Goal: Book appointment/travel/reservation

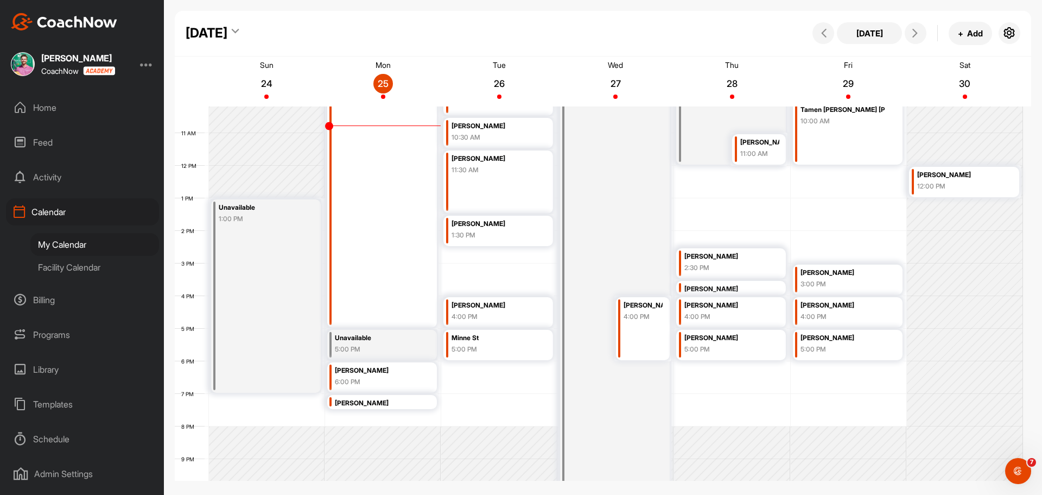
scroll to position [351, 0]
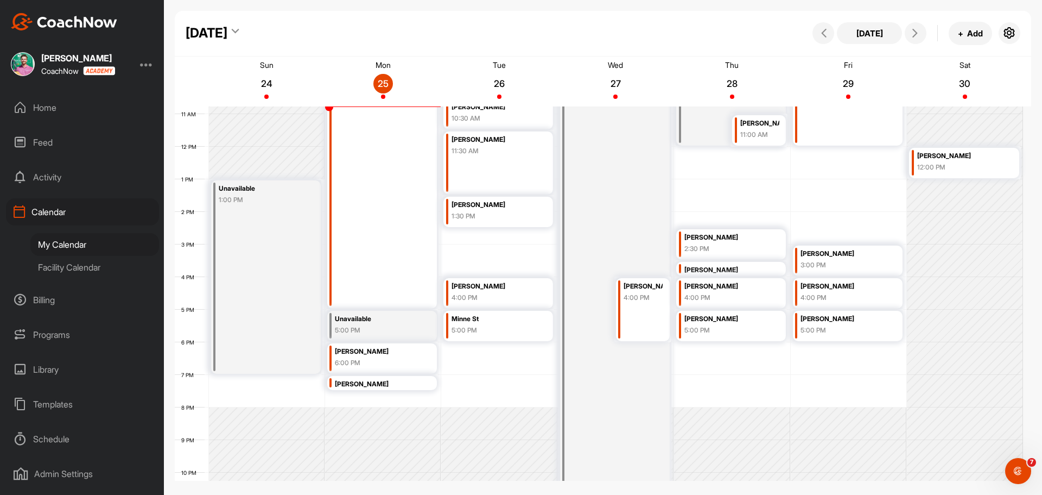
click at [632, 221] on div "Tauranga 8:00 AM" at bounding box center [615, 252] width 110 height 470
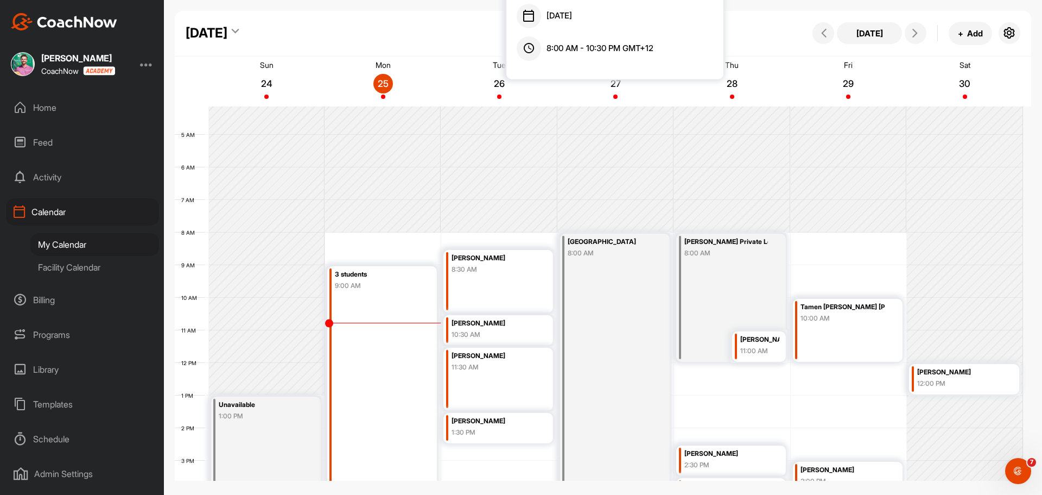
scroll to position [134, 0]
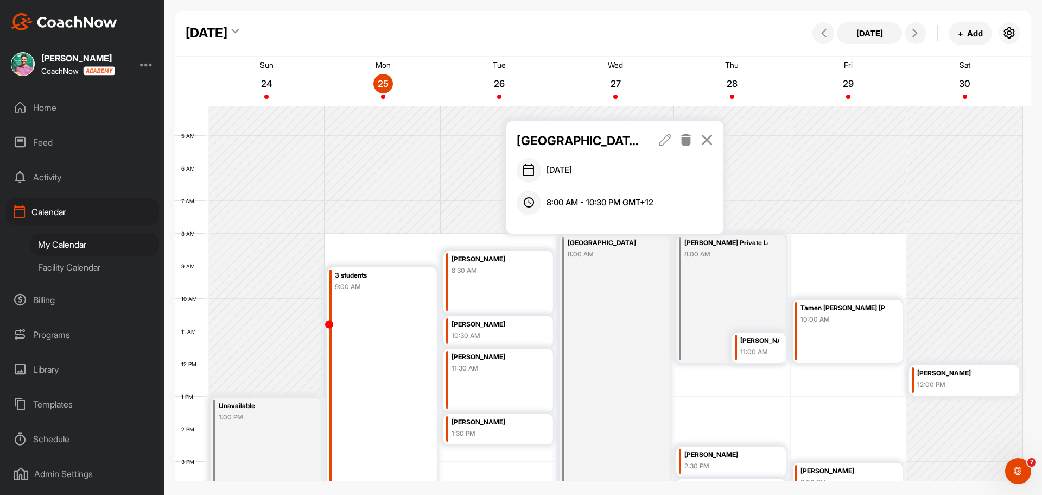
click at [708, 137] on icon at bounding box center [707, 140] width 12 height 12
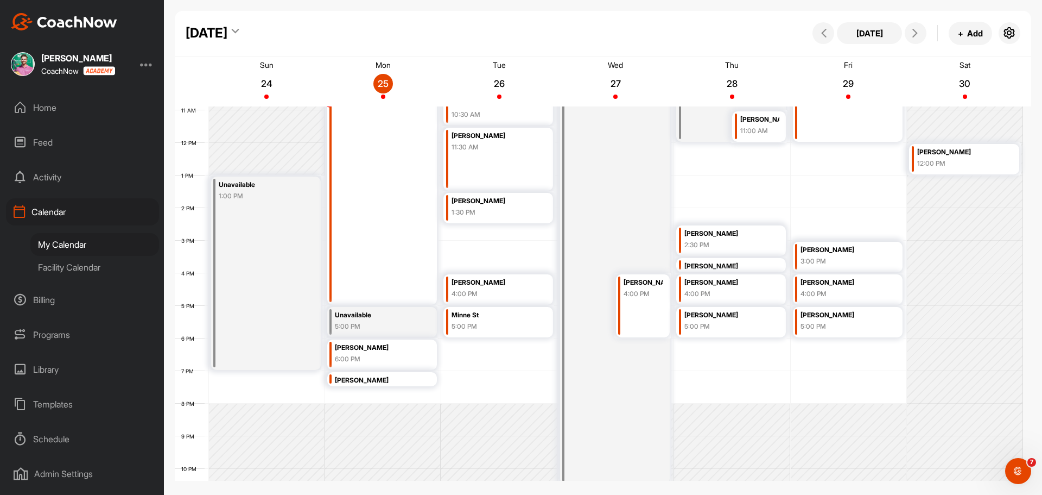
scroll to position [191, 0]
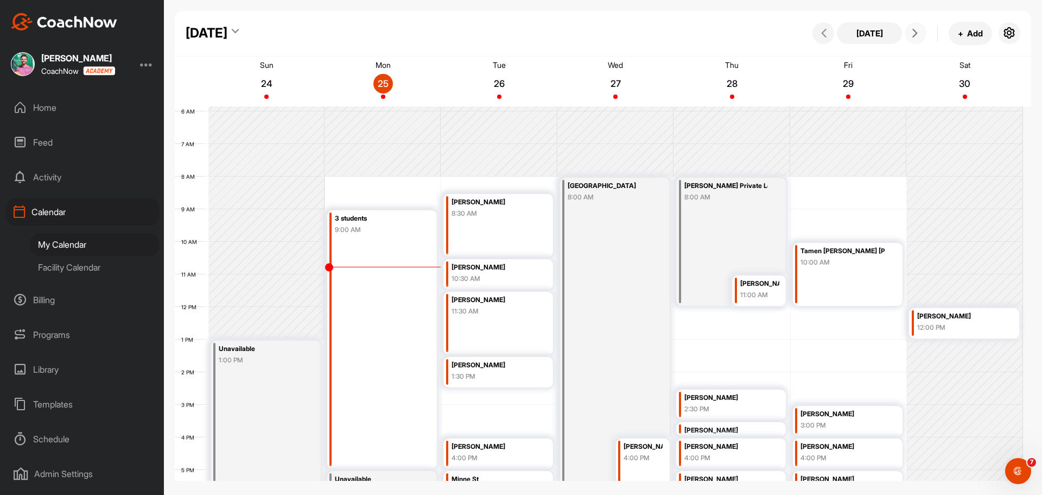
click at [920, 36] on span at bounding box center [915, 33] width 13 height 9
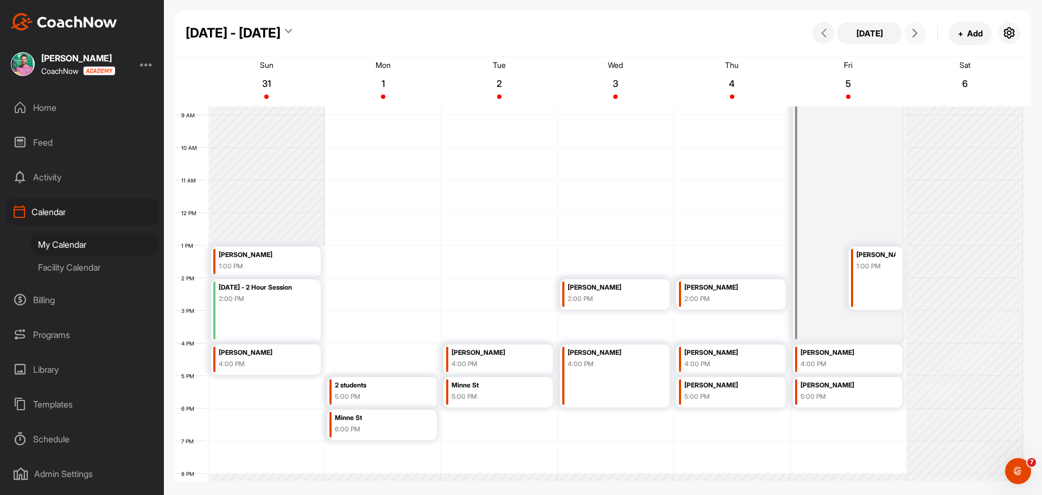
scroll to position [351, 0]
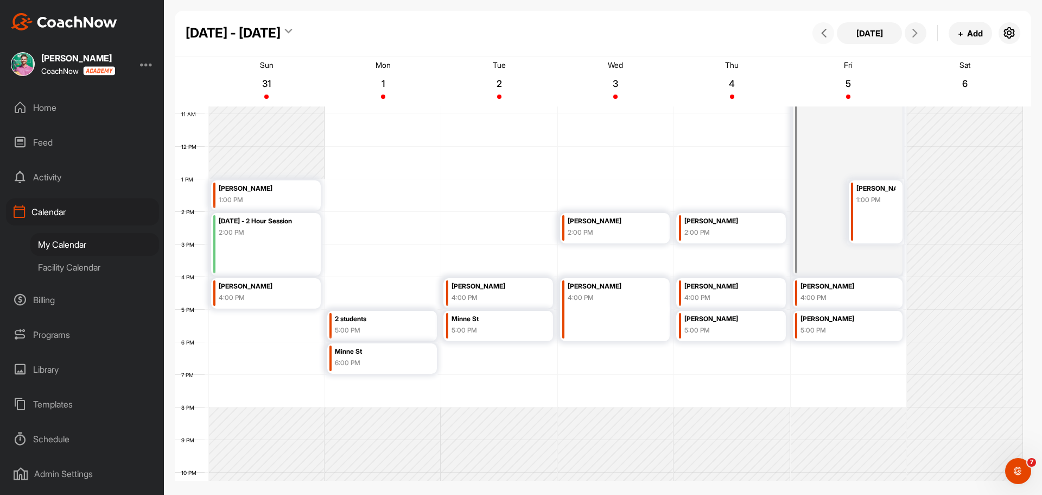
click at [828, 31] on icon at bounding box center [824, 33] width 9 height 9
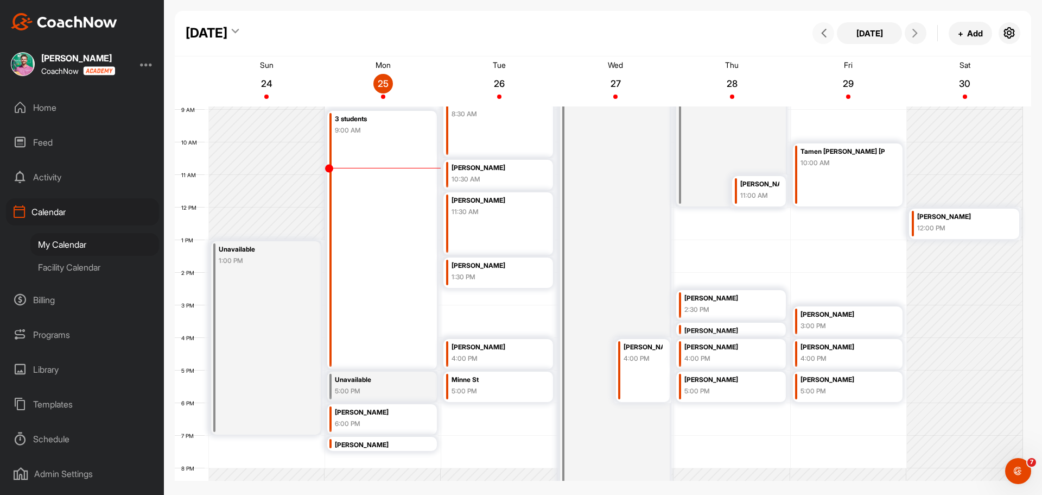
scroll to position [353, 0]
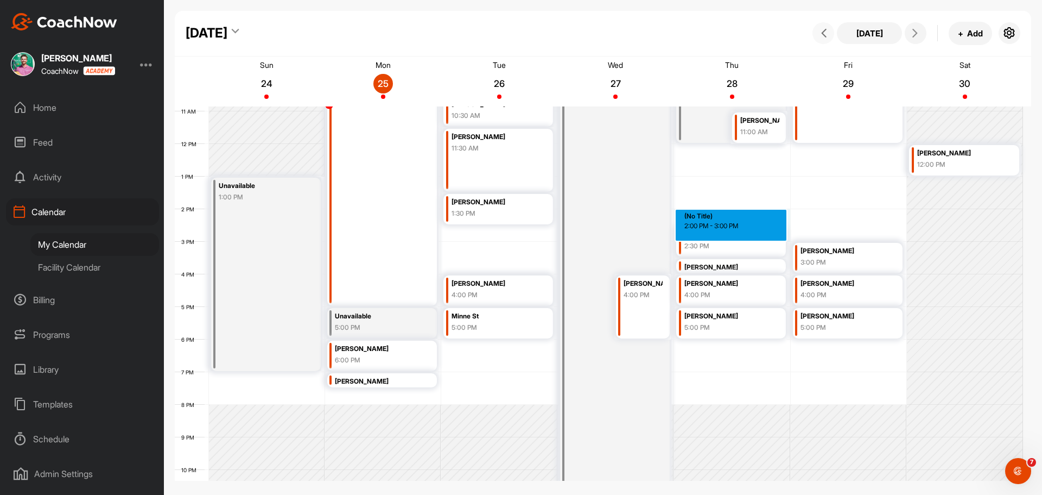
click at [731, 212] on div "12 AM 1 AM 2 AM 3 AM 4 AM 5 AM 6 AM 7 AM 8 AM 9 AM 10 AM 11 AM 12 PM 1 PM 2 PM …" at bounding box center [599, 144] width 848 height 782
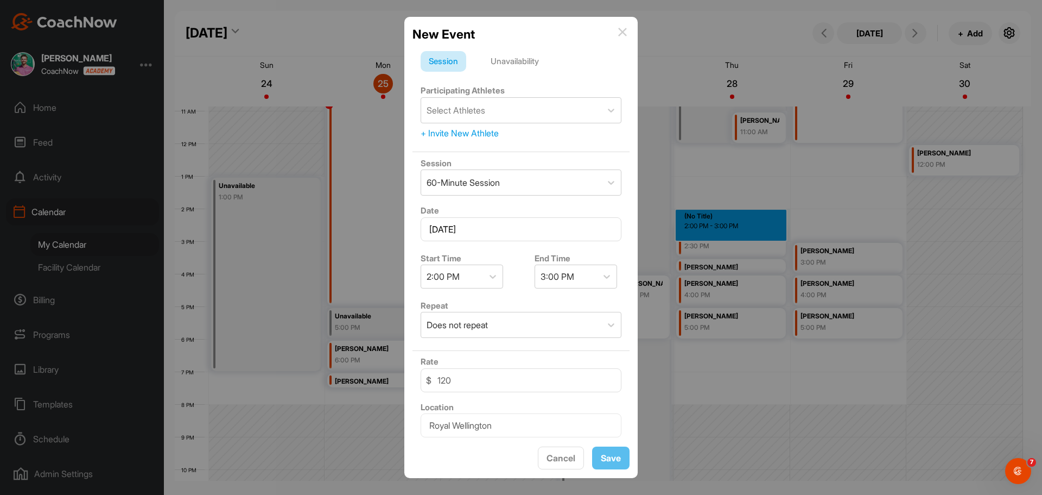
click at [628, 32] on div "New Event" at bounding box center [521, 34] width 217 height 18
click at [622, 30] on img at bounding box center [622, 32] width 9 height 9
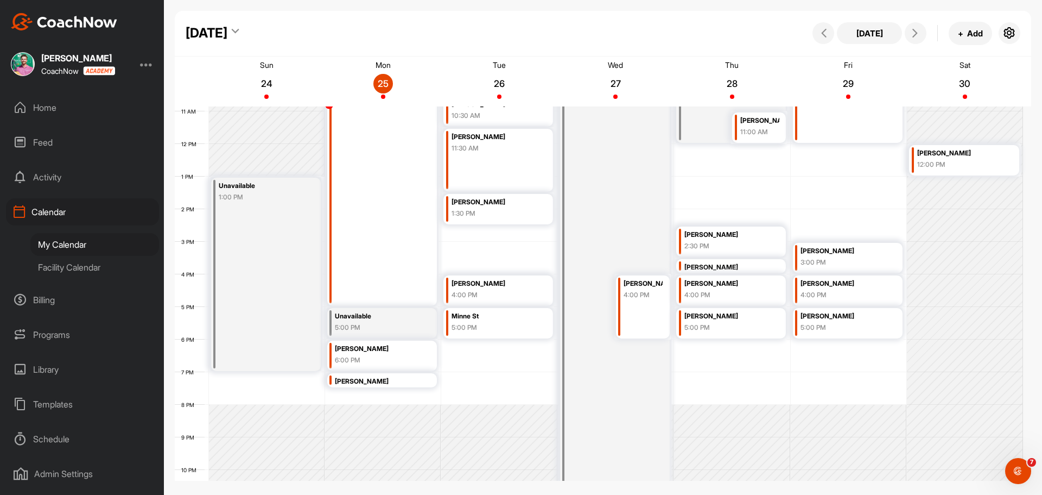
click at [723, 194] on div "12 AM 1 AM 2 AM 3 AM 4 AM 5 AM 6 AM 7 AM 8 AM 9 AM 10 AM 11 AM 12 PM 1 PM 2 PM …" at bounding box center [599, 144] width 848 height 782
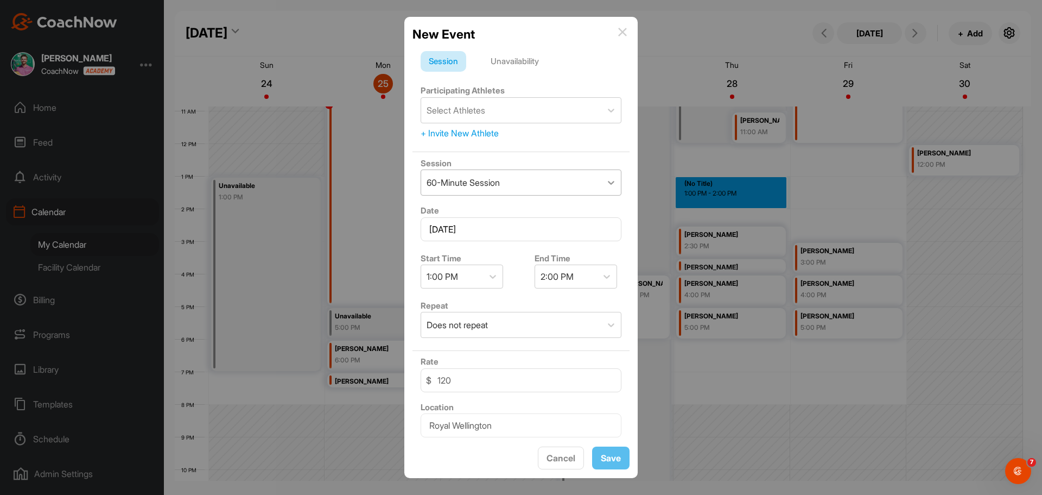
click at [606, 180] on icon at bounding box center [611, 182] width 11 height 11
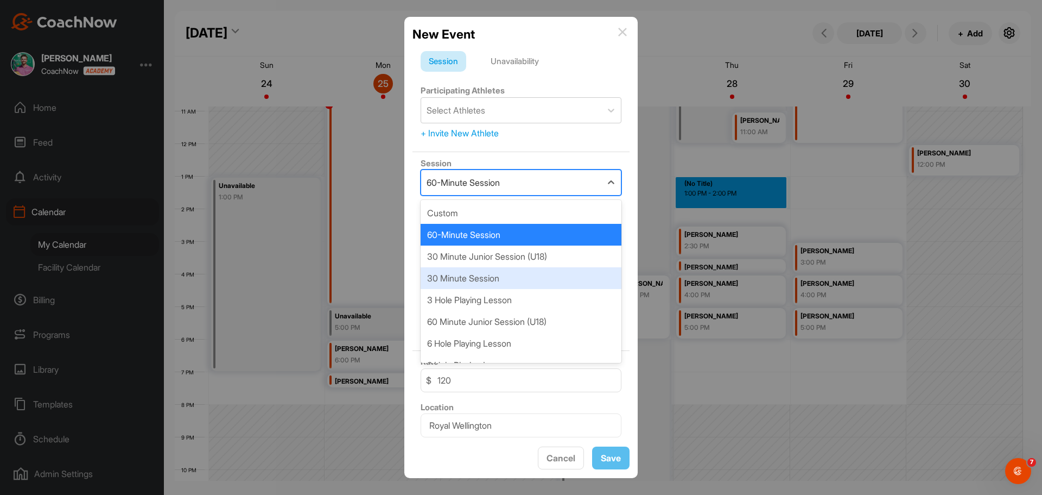
scroll to position [15, 0]
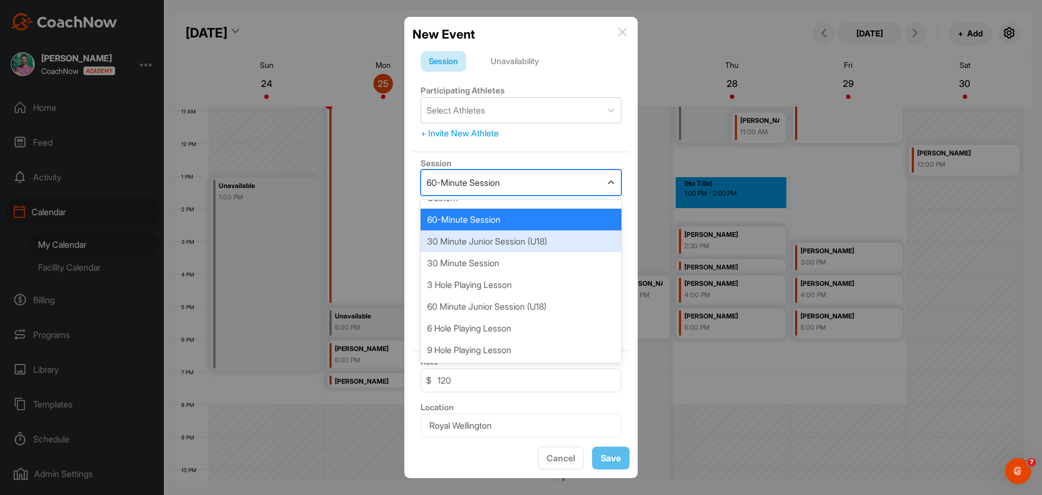
click at [523, 242] on div "30 Minute Junior Session (U18)" at bounding box center [521, 241] width 201 height 22
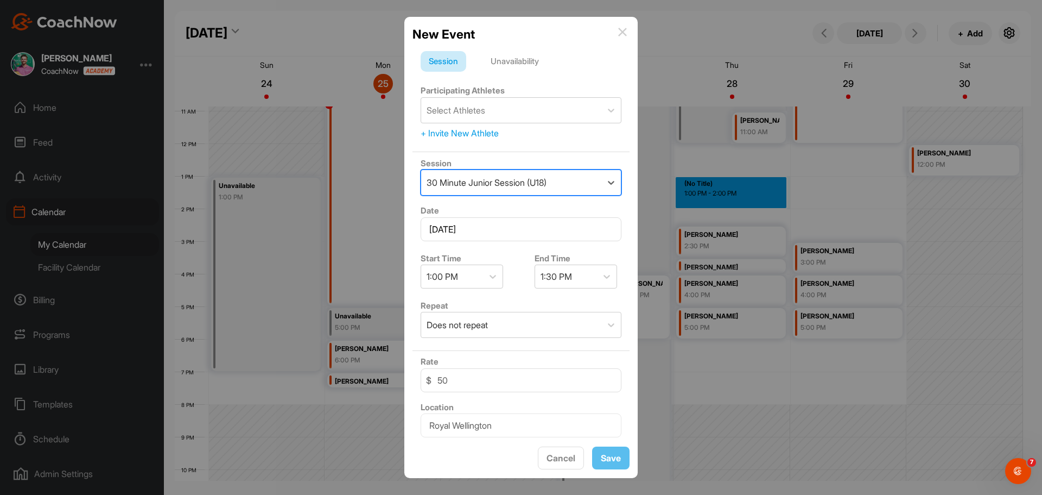
click at [591, 180] on div "30 Minute Junior Session (U18)" at bounding box center [511, 182] width 180 height 25
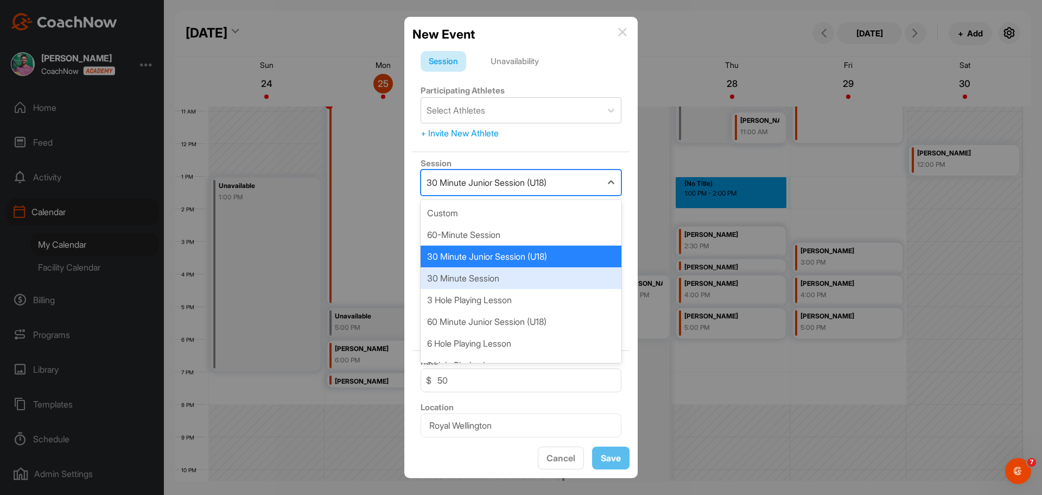
click at [539, 286] on div "30 Minute Session" at bounding box center [521, 278] width 201 height 22
type input "70"
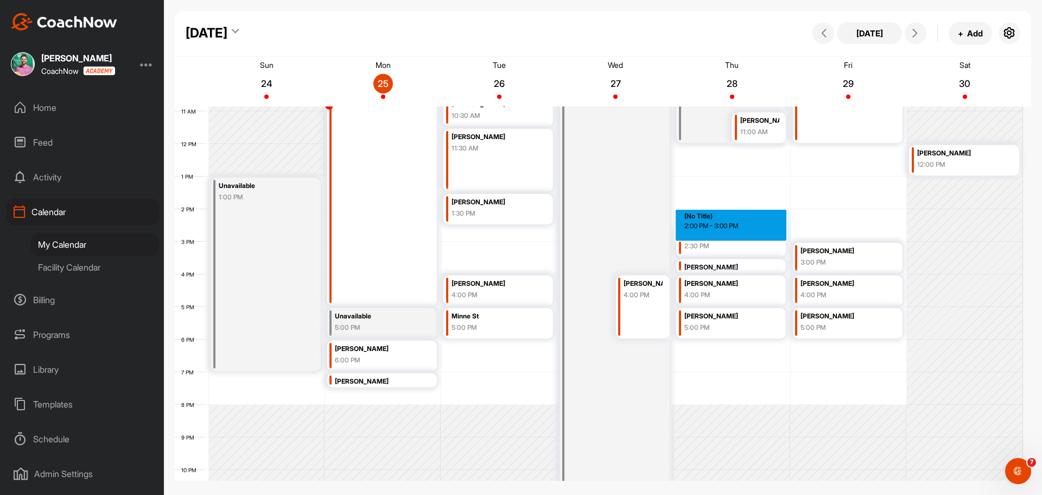
click at [720, 218] on div "12 AM 1 AM 2 AM 3 AM 4 AM 5 AM 6 AM 7 AM 8 AM 9 AM 10 AM 11 AM 12 PM 1 PM 2 PM …" at bounding box center [599, 144] width 848 height 782
click at [732, 199] on div "12 AM 1 AM 2 AM 3 AM 4 AM 5 AM 6 AM 7 AM 8 AM 9 AM 10 AM 11 AM 12 PM 1 PM 2 PM …" at bounding box center [599, 144] width 848 height 782
click at [727, 216] on div "12 AM 1 AM 2 AM 3 AM 4 AM 5 AM 6 AM 7 AM 8 AM 9 AM 10 AM 11 AM 12 PM 1 PM 2 PM …" at bounding box center [599, 144] width 848 height 782
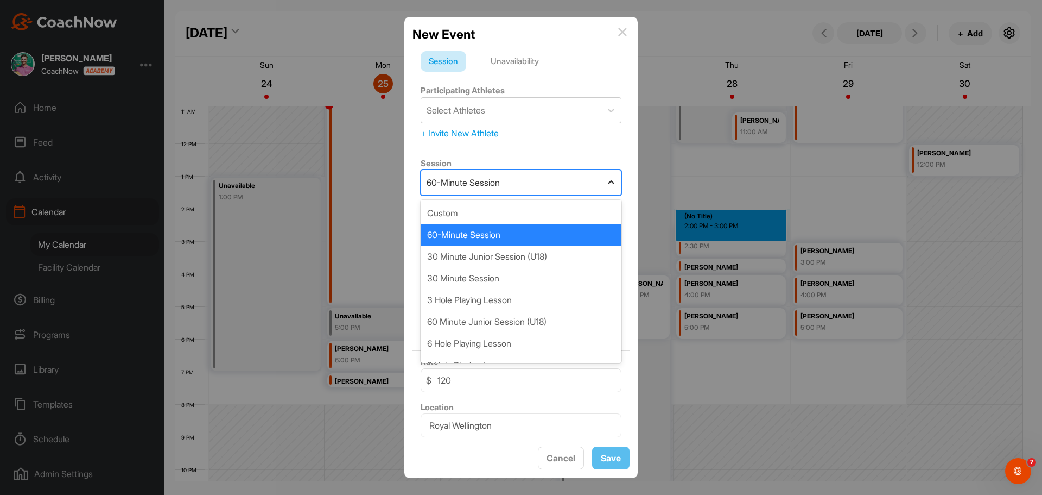
click at [606, 180] on icon at bounding box center [611, 182] width 11 height 11
click at [512, 277] on div "30 Minute Session" at bounding box center [521, 278] width 201 height 22
type input "70"
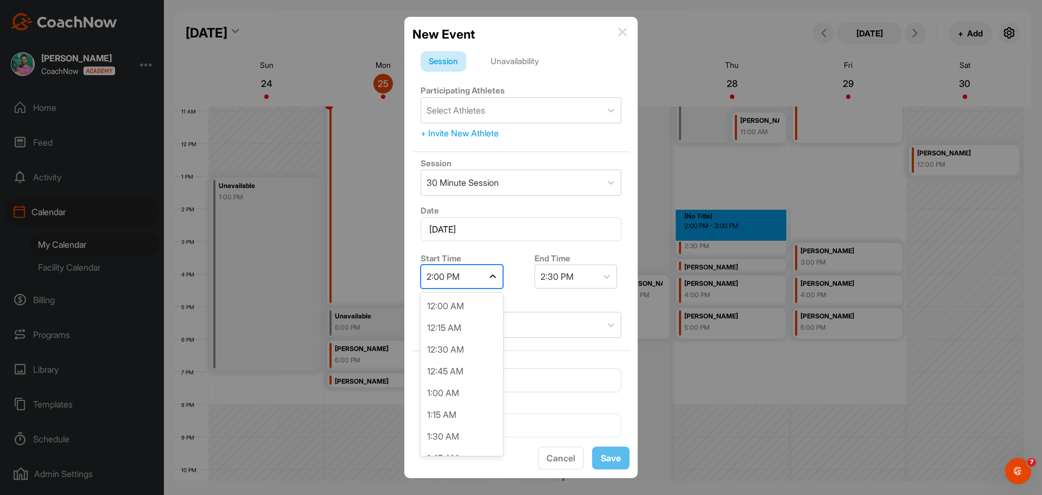
click at [488, 275] on icon at bounding box center [492, 276] width 11 height 11
click at [446, 392] on div "1:30 PM" at bounding box center [462, 394] width 83 height 22
click at [506, 104] on div "Select Athletes" at bounding box center [511, 110] width 180 height 25
click at [584, 67] on div "Session Unavailability" at bounding box center [521, 61] width 201 height 21
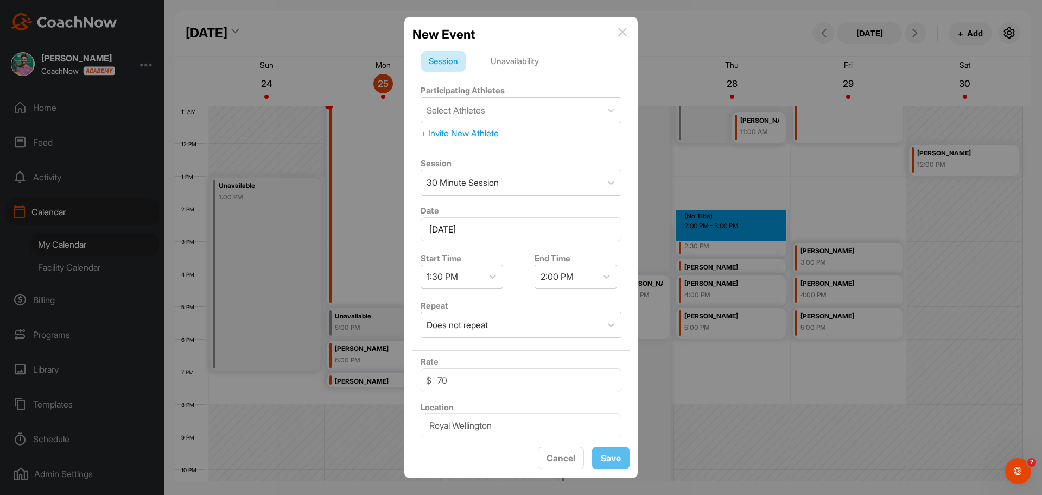
click at [486, 136] on div "+ Invite New Athlete" at bounding box center [521, 132] width 201 height 13
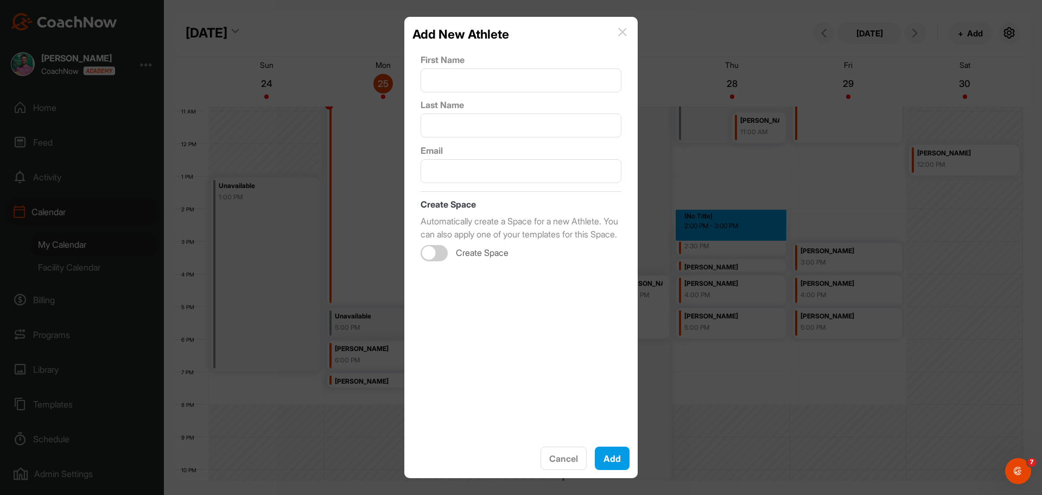
click at [626, 30] on img at bounding box center [622, 32] width 9 height 9
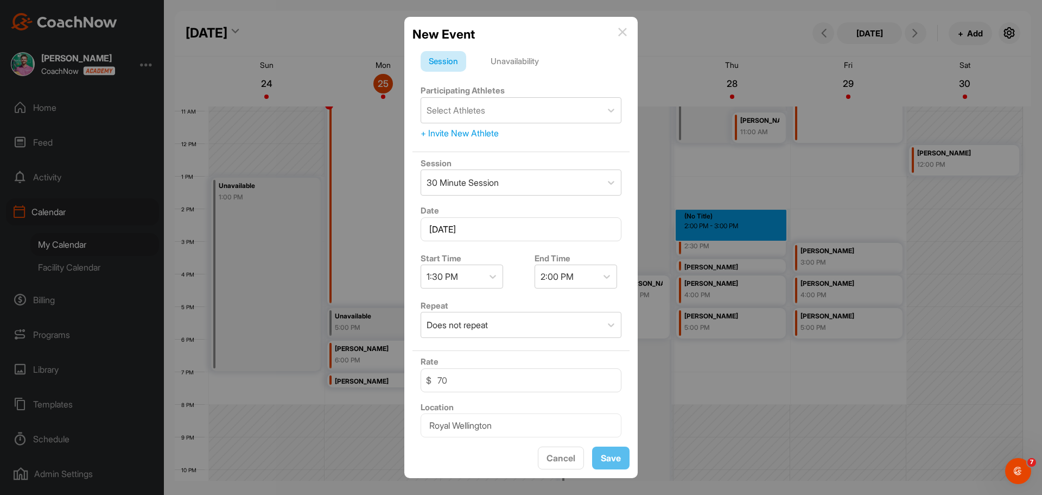
click at [486, 130] on div "+ Invite New Athlete" at bounding box center [521, 132] width 201 height 13
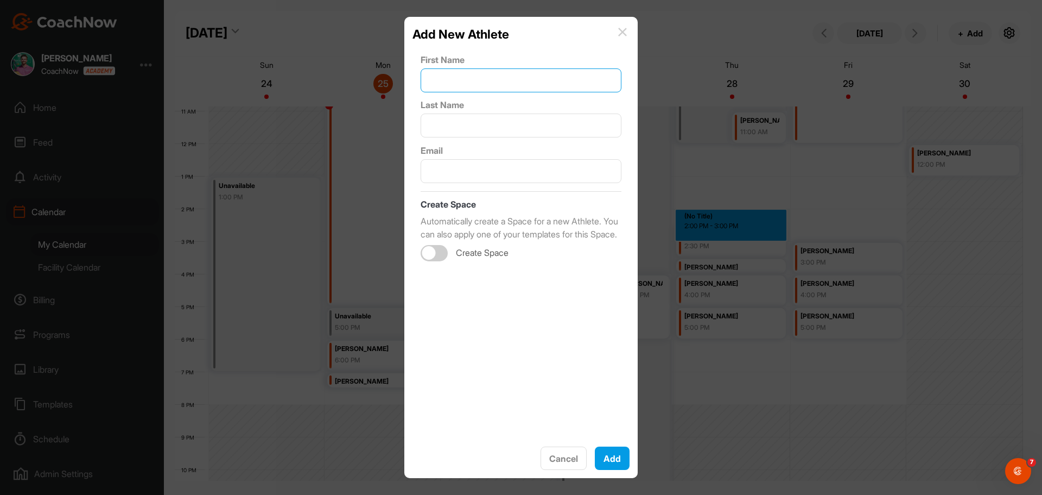
click at [503, 74] on input "text" at bounding box center [521, 80] width 201 height 24
click at [478, 176] on input "text" at bounding box center [521, 171] width 201 height 24
click at [436, 261] on div at bounding box center [434, 253] width 27 height 16
click at [436, 259] on div at bounding box center [440, 253] width 14 height 14
checkbox input "false"
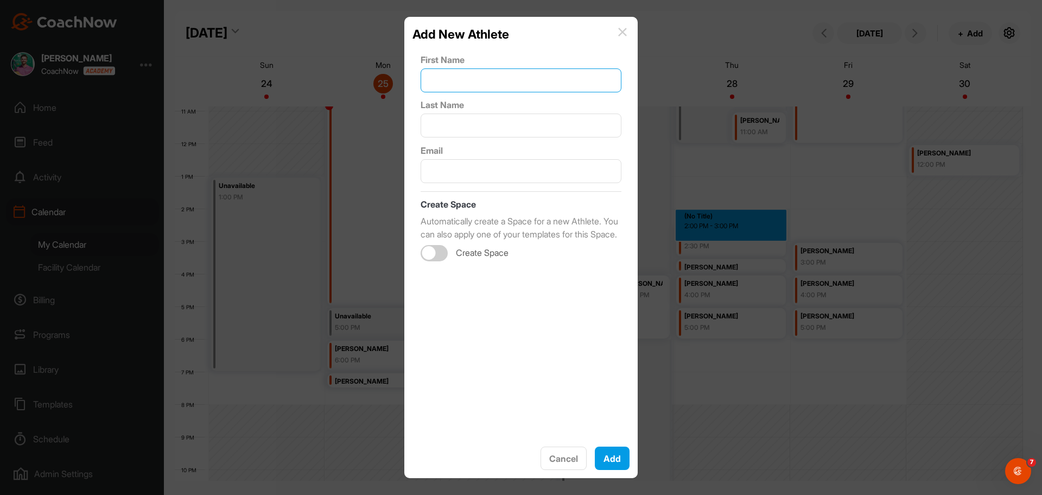
click at [497, 78] on input "text" at bounding box center [521, 80] width 201 height 24
click at [567, 457] on button "Cancel" at bounding box center [564, 458] width 46 height 24
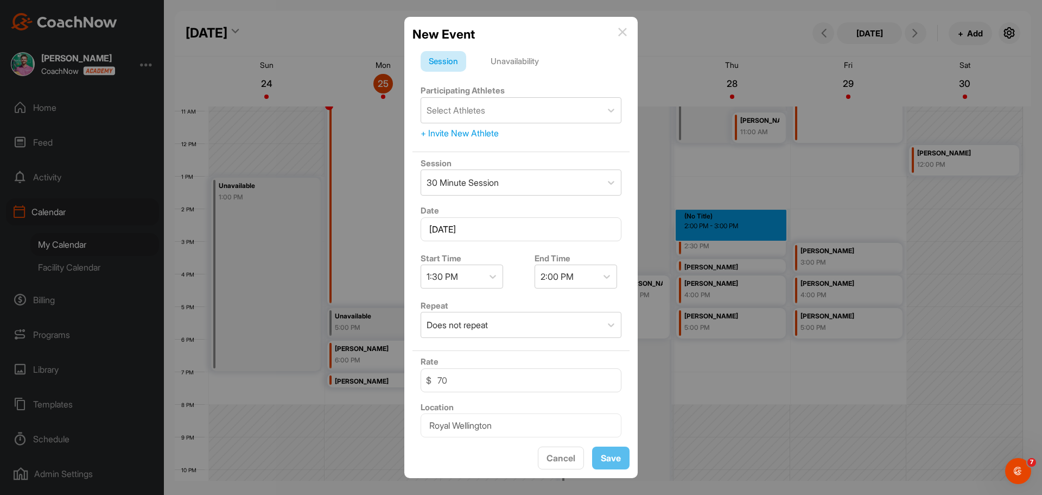
click at [621, 31] on img at bounding box center [622, 32] width 9 height 9
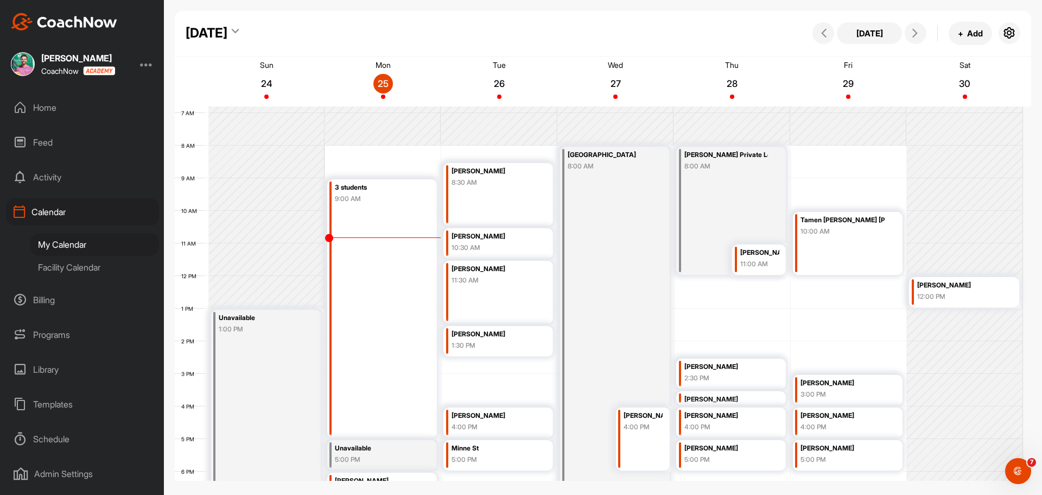
scroll to position [245, 0]
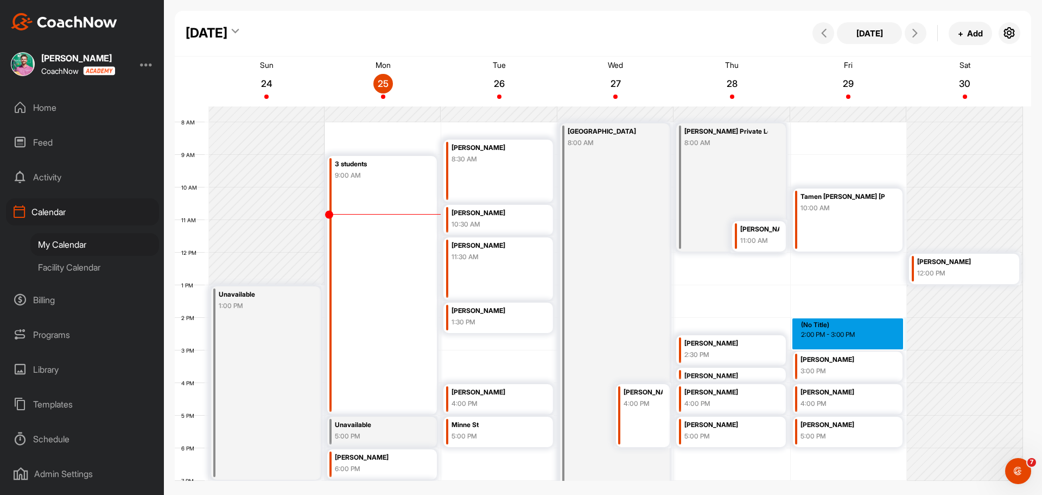
click at [848, 326] on div "12 AM 1 AM 2 AM 3 AM 4 AM 5 AM 6 AM 7 AM 8 AM 9 AM 10 AM 11 AM 12 PM 1 PM 2 PM …" at bounding box center [599, 253] width 848 height 782
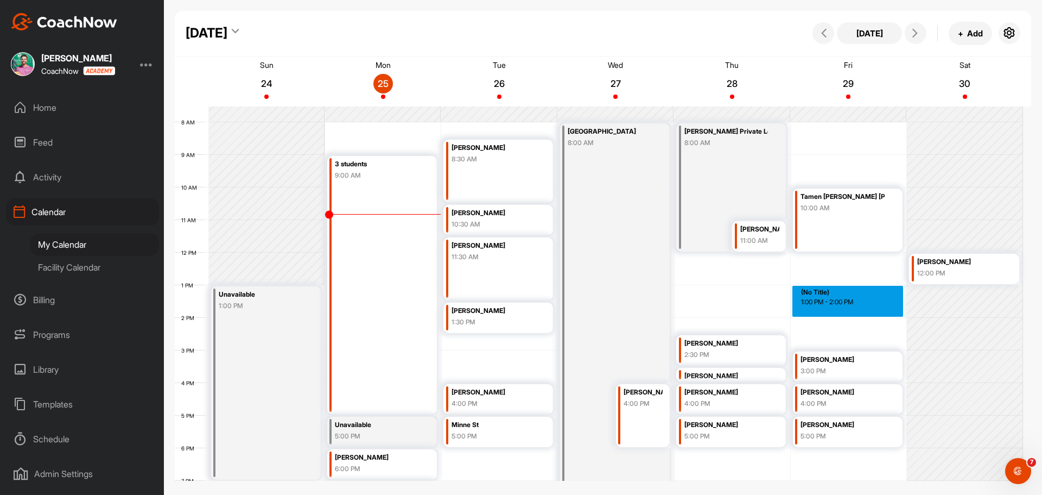
click at [862, 298] on div "12 AM 1 AM 2 AM 3 AM 4 AM 5 AM 6 AM 7 AM 8 AM 9 AM 10 AM 11 AM 12 PM 1 PM 2 PM …" at bounding box center [599, 253] width 848 height 782
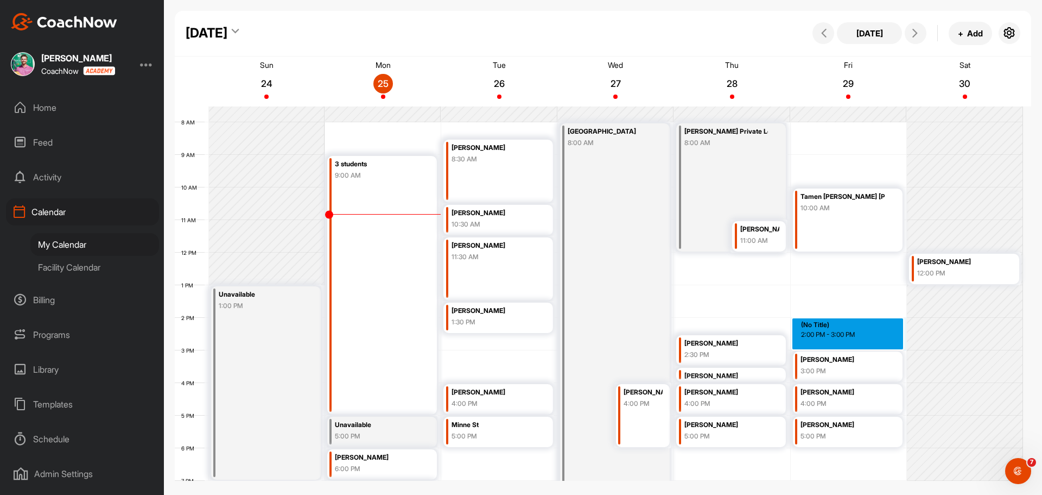
click at [847, 325] on div "12 AM 1 AM 2 AM 3 AM 4 AM 5 AM 6 AM 7 AM 8 AM 9 AM 10 AM 11 AM 12 PM 1 PM 2 PM …" at bounding box center [599, 253] width 848 height 782
click at [748, 326] on div "12 AM 1 AM 2 AM 3 AM 4 AM 5 AM 6 AM 7 AM 8 AM 9 AM 10 AM 11 AM 12 PM 1 PM 2 PM …" at bounding box center [599, 253] width 848 height 782
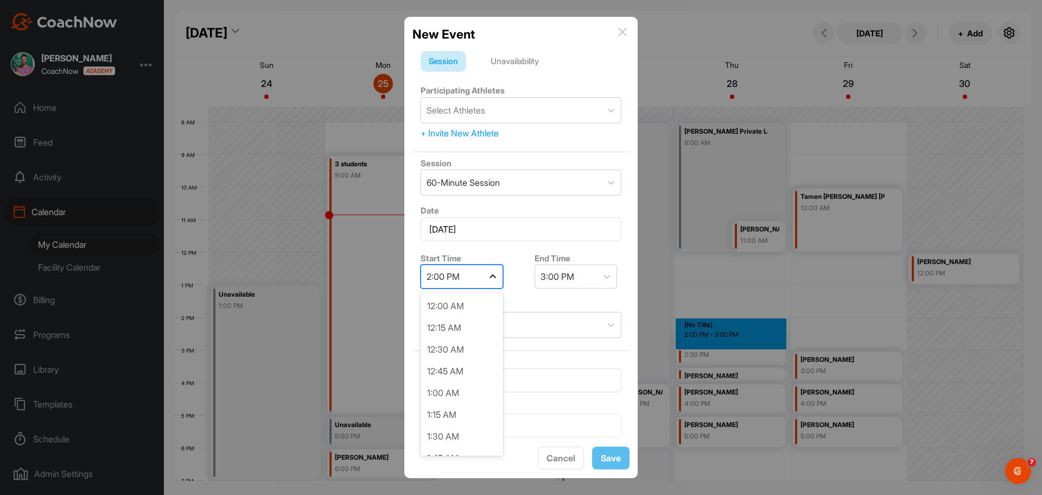
click at [491, 277] on icon at bounding box center [492, 276] width 11 height 11
click at [463, 397] on div "1:30 PM" at bounding box center [462, 394] width 83 height 22
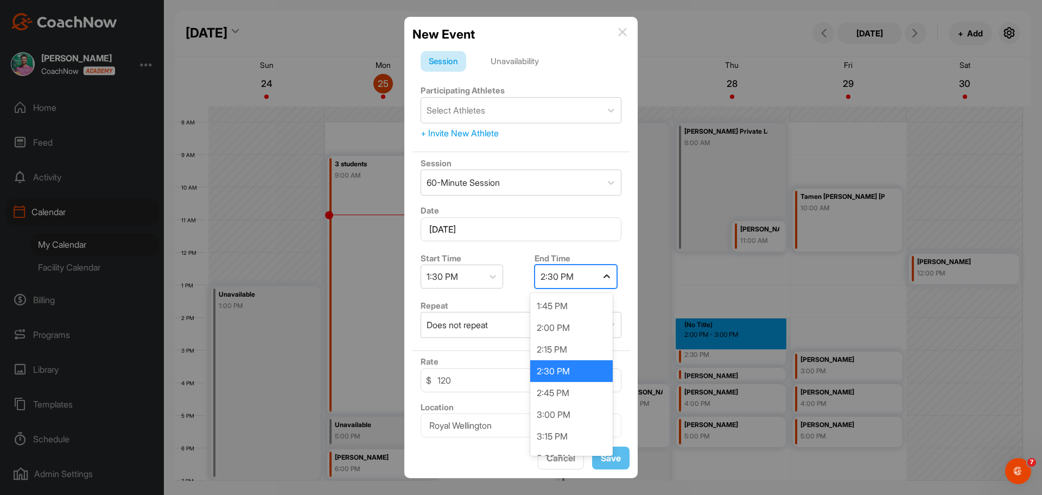
click at [597, 277] on div at bounding box center [607, 277] width 20 height 20
click at [601, 173] on div at bounding box center [611, 183] width 20 height 20
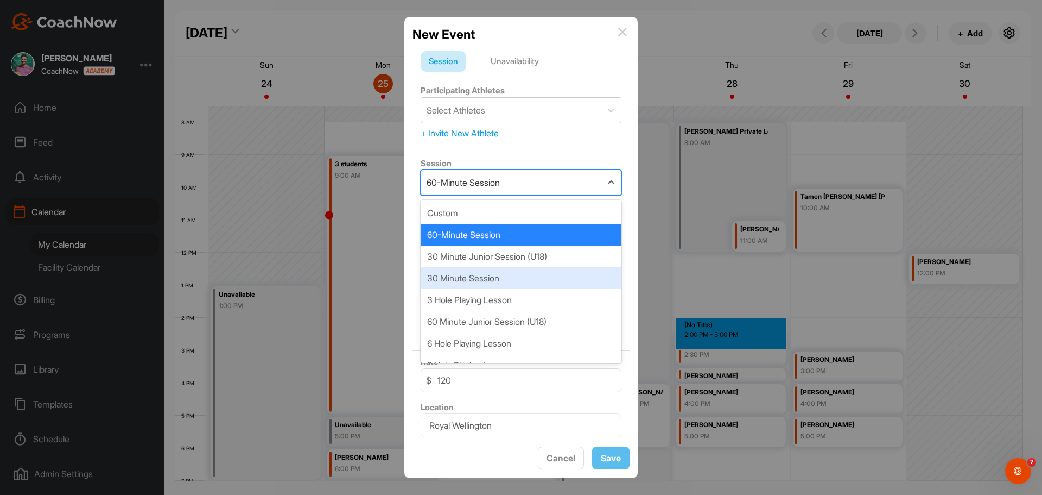
drag, startPoint x: 531, startPoint y: 276, endPoint x: 531, endPoint y: 264, distance: 12.0
click at [531, 267] on div "30 Minute Session" at bounding box center [521, 278] width 201 height 22
type input "70"
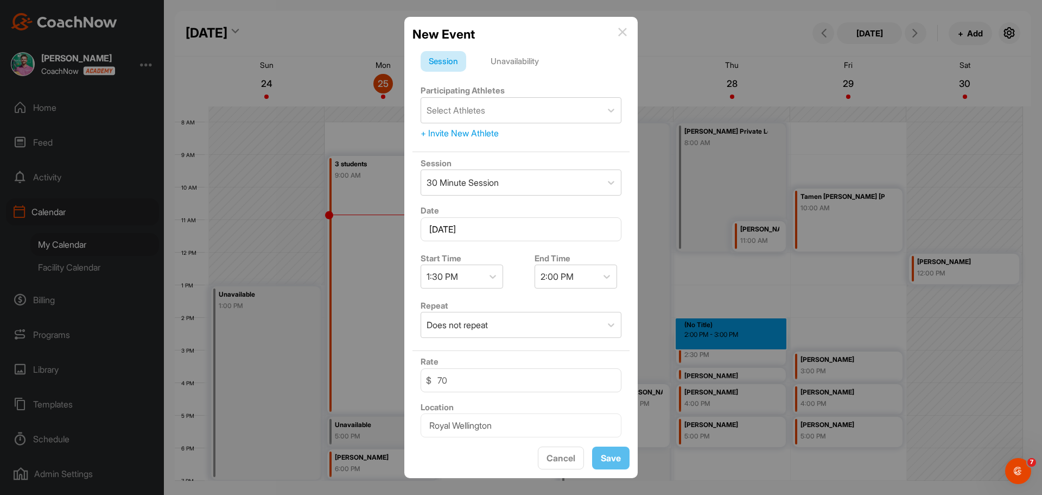
click at [478, 134] on div "+ Invite New Athlete" at bounding box center [521, 132] width 201 height 13
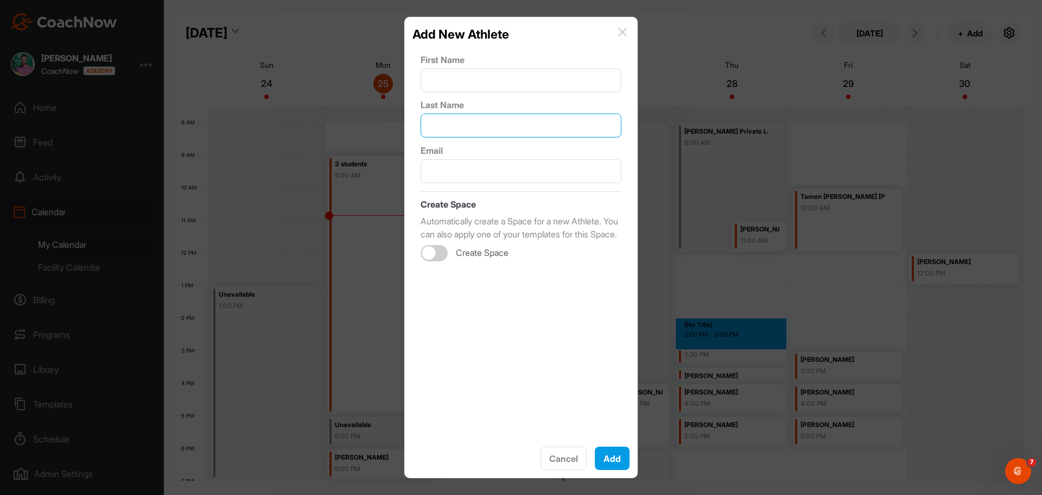
click at [489, 126] on input "text" at bounding box center [521, 125] width 201 height 24
paste input "[PERSON_NAME]"
type input "[PERSON_NAME]"
click at [507, 92] on input "text" at bounding box center [521, 80] width 201 height 24
type input "Teddy"
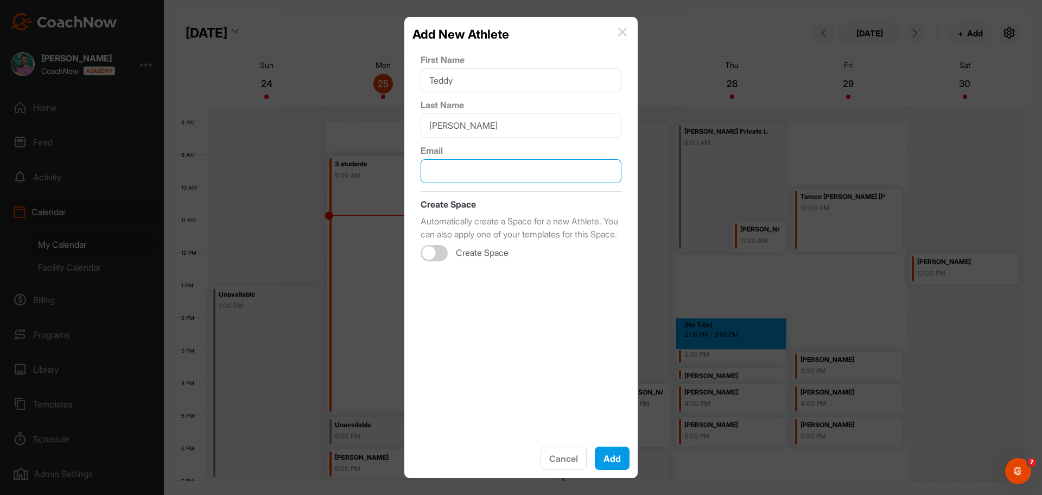
click at [464, 177] on input "text" at bounding box center [521, 171] width 201 height 24
paste input "[EMAIL_ADDRESS][DOMAIN_NAME]"
type input "[EMAIL_ADDRESS][DOMAIN_NAME]"
click at [624, 460] on button "Add" at bounding box center [612, 458] width 35 height 24
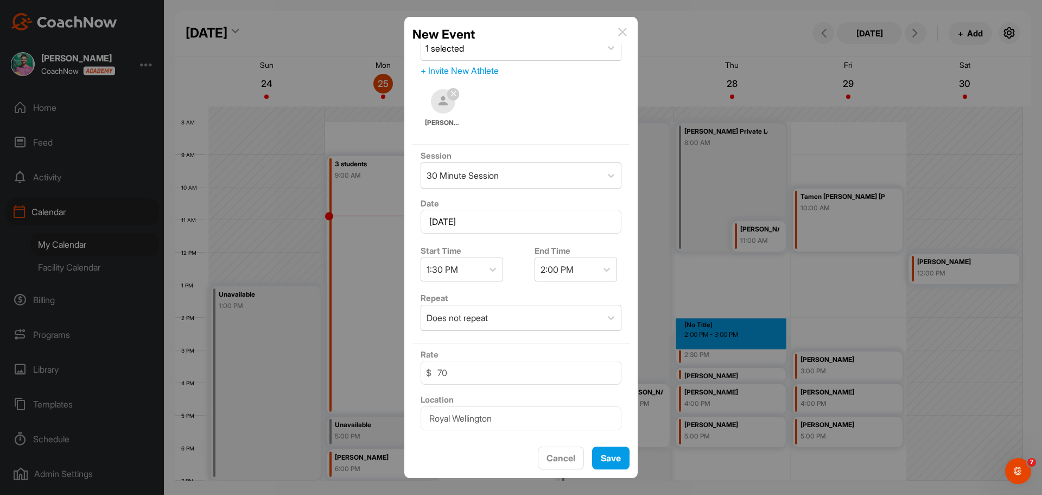
scroll to position [134, 0]
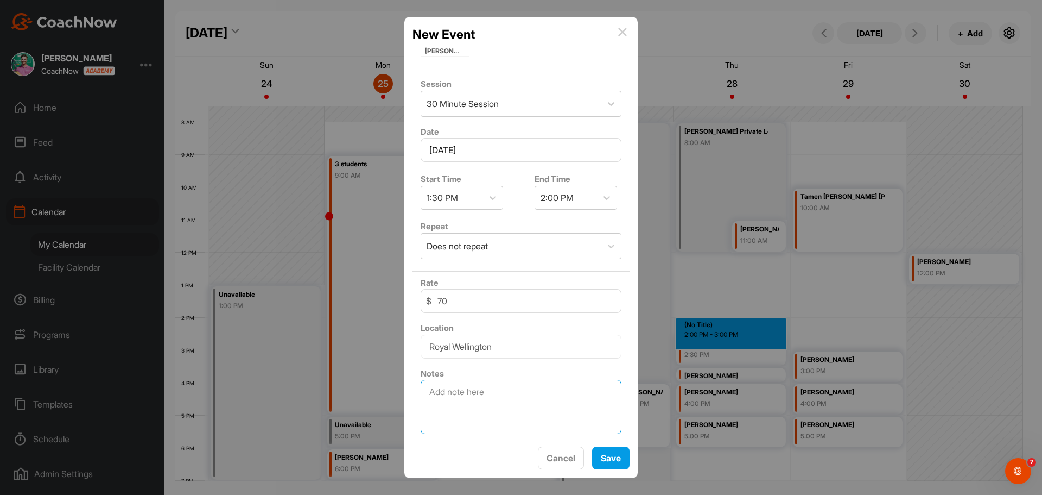
click at [511, 404] on textarea at bounding box center [521, 406] width 201 height 54
type textarea "Charge to member account 437"
click at [609, 461] on button "Save" at bounding box center [610, 457] width 37 height 23
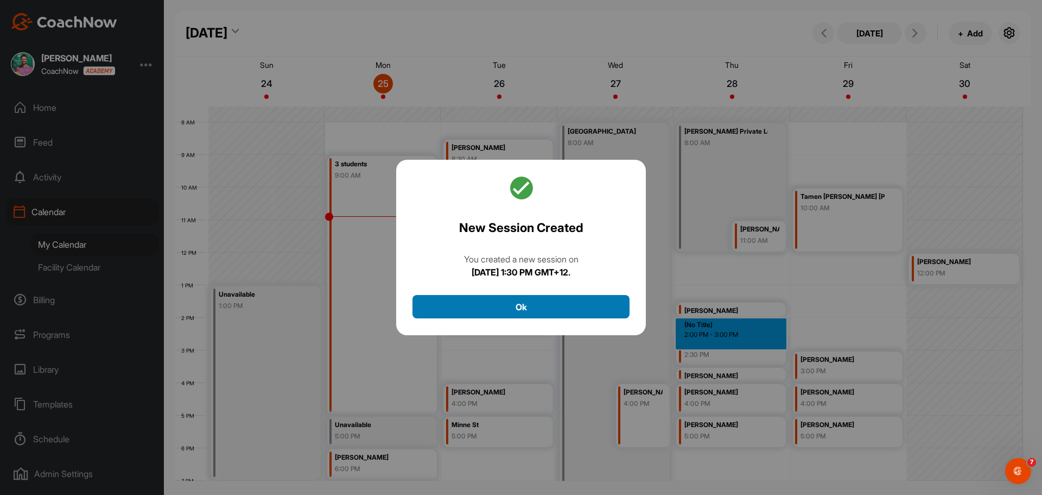
click at [572, 306] on button "Ok" at bounding box center [521, 306] width 217 height 23
